Goal: Task Accomplishment & Management: Use online tool/utility

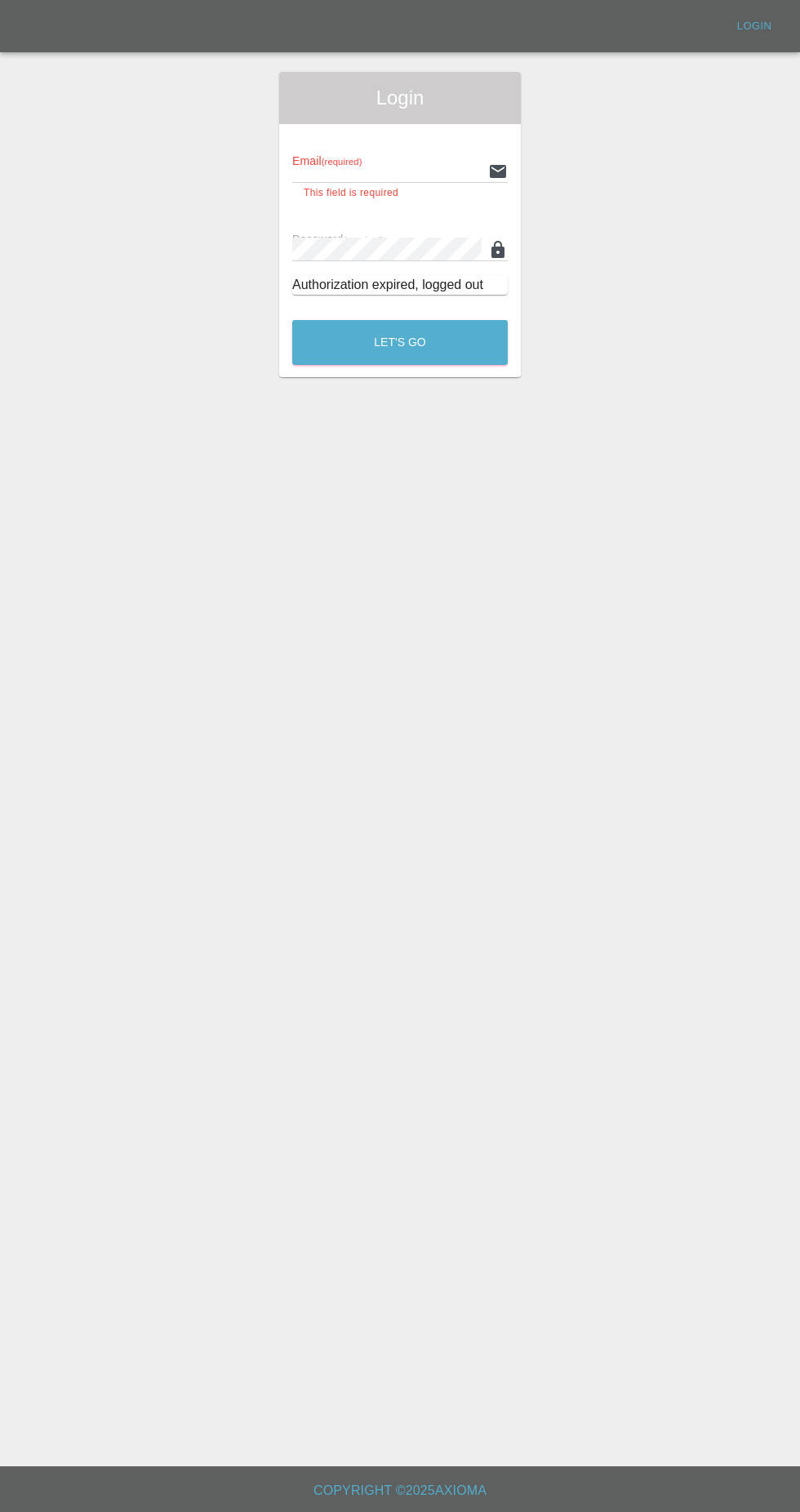
type input "[EMAIL_ADDRESS][DOMAIN_NAME]"
click at [292, 320] on button "Let's Go" at bounding box center [400, 342] width 216 height 45
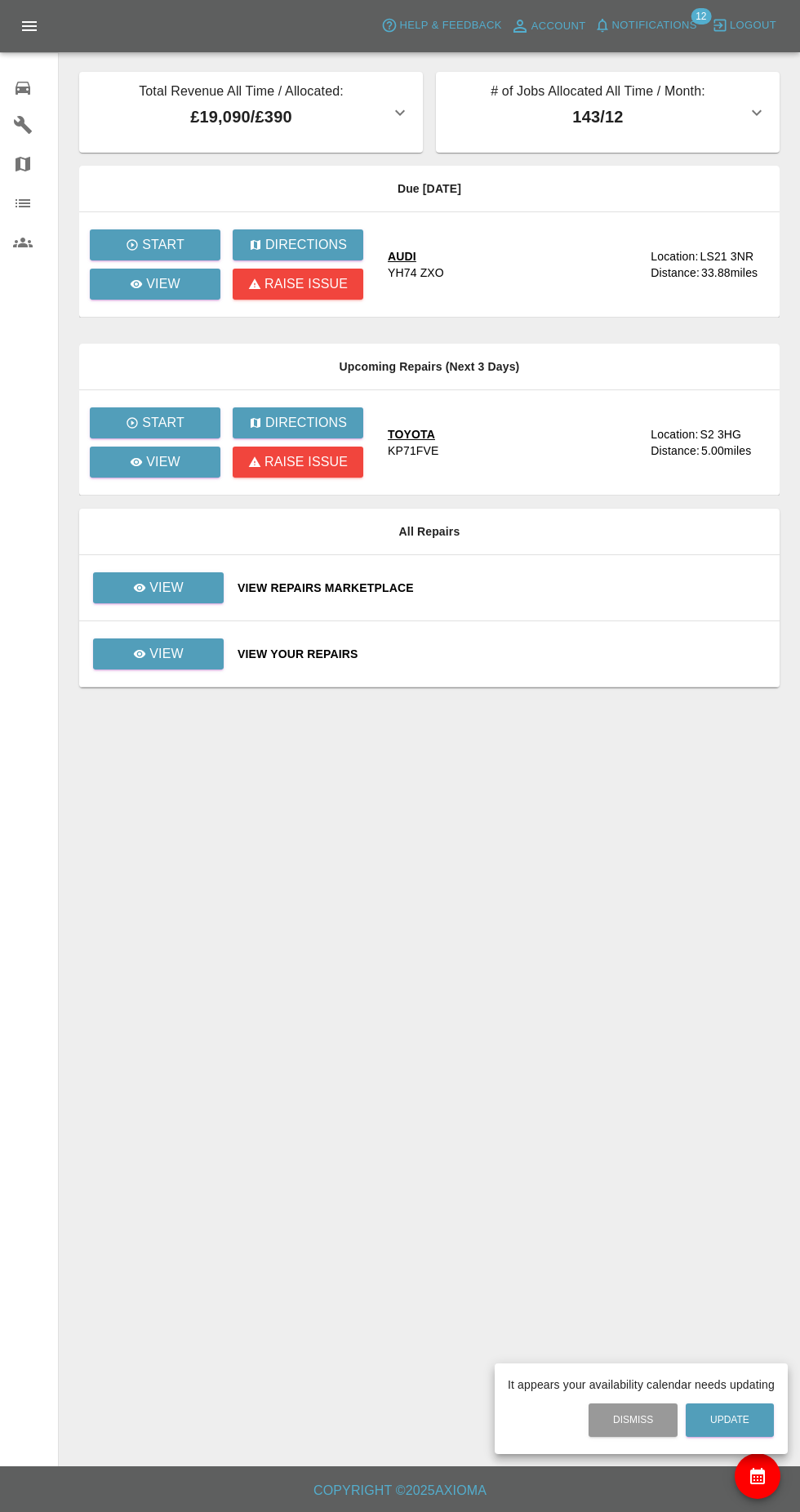
click at [144, 303] on div at bounding box center [400, 756] width 800 height 1512
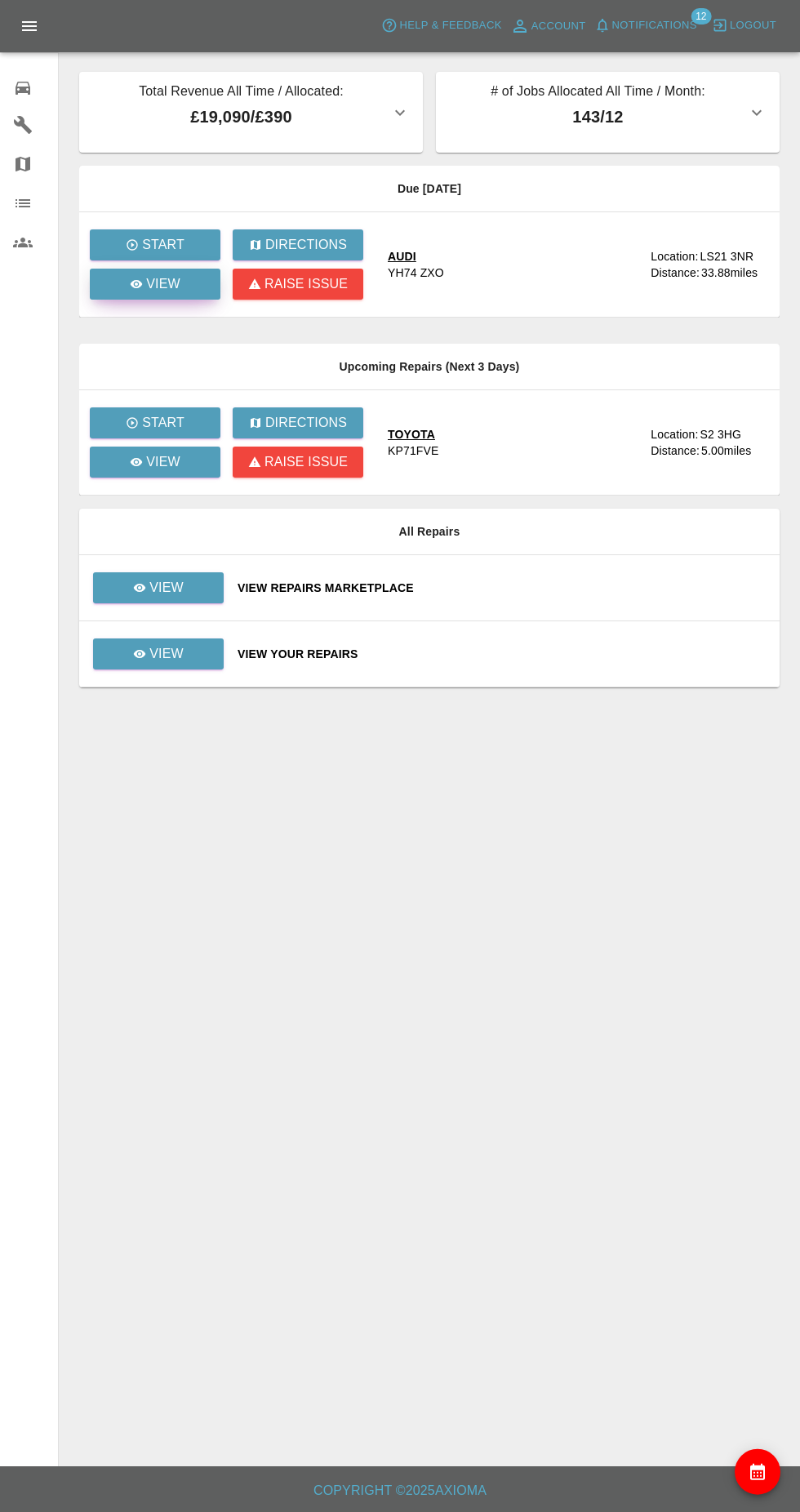
click at [161, 291] on p "View" at bounding box center [164, 284] width 34 height 20
